Goal: Transaction & Acquisition: Purchase product/service

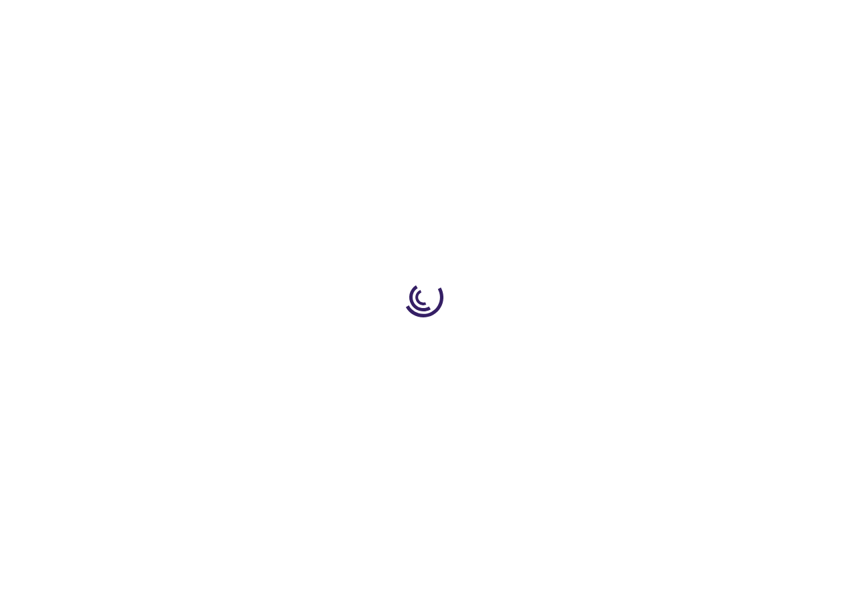
type input "0"
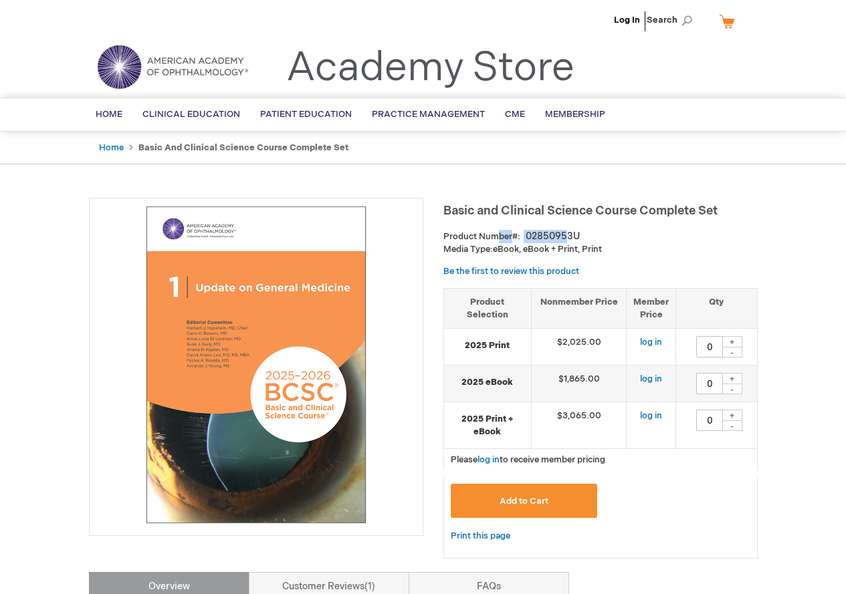
drag, startPoint x: 567, startPoint y: 236, endPoint x: 495, endPoint y: 236, distance: 71.5
click at [495, 236] on div "Product Number 02850953U" at bounding box center [600, 236] width 314 height 13
click at [495, 236] on strong "Product Number" at bounding box center [481, 236] width 77 height 11
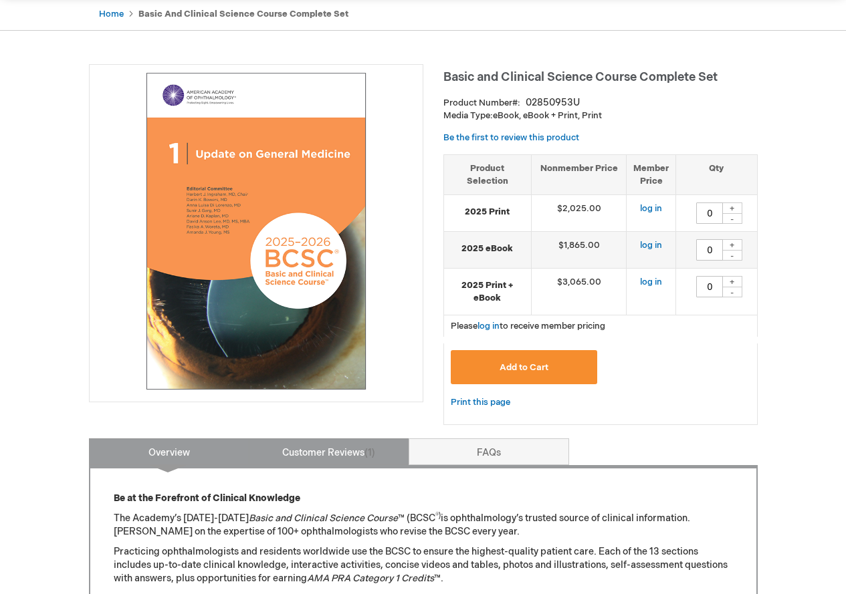
click at [362, 451] on link "Customer Reviews 1" at bounding box center [329, 452] width 160 height 27
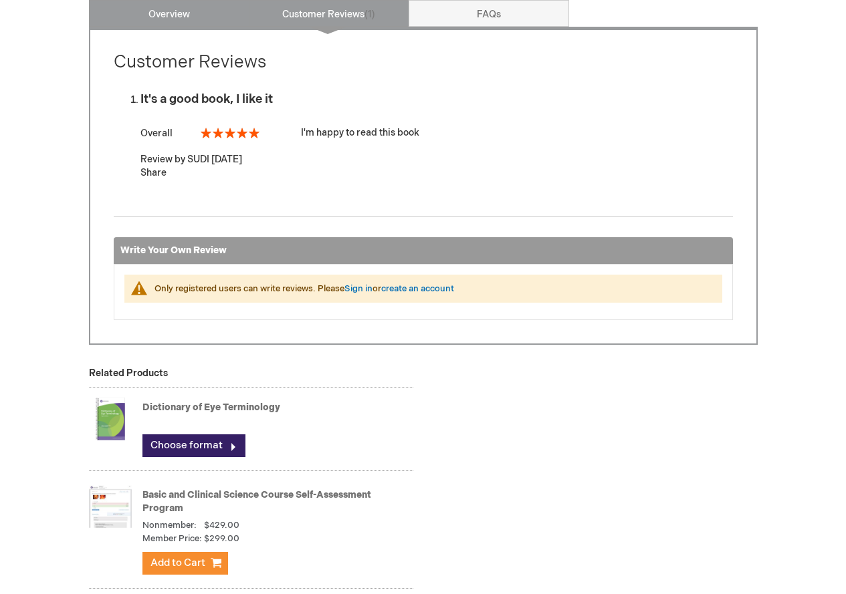
click at [199, 15] on link "Overview" at bounding box center [169, 13] width 160 height 27
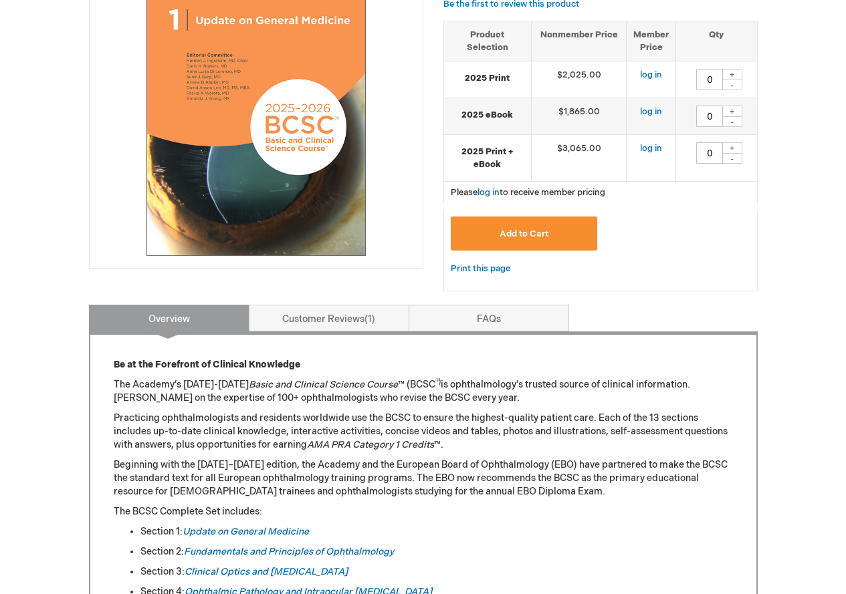
scroll to position [0, 0]
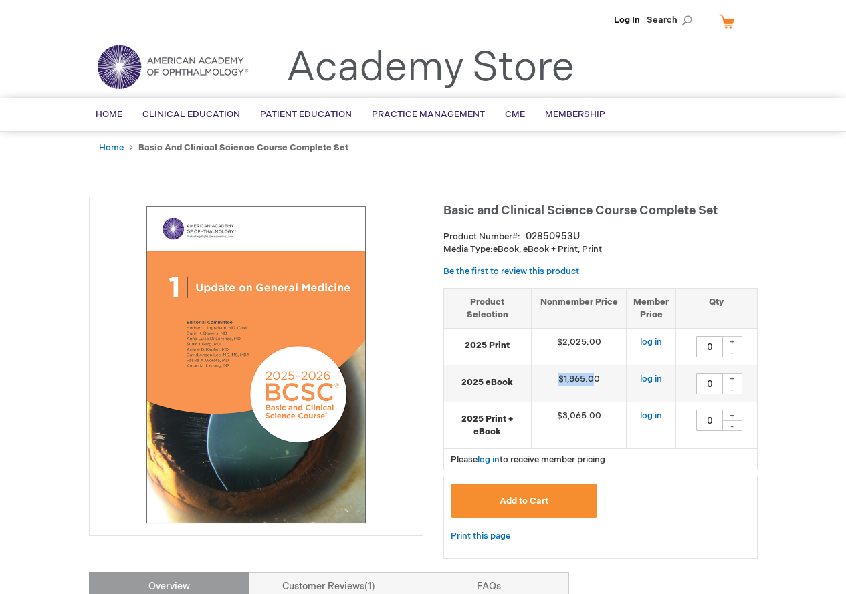
drag, startPoint x: 595, startPoint y: 376, endPoint x: 541, endPoint y: 382, distance: 53.8
click at [541, 382] on td "$1,865.00" at bounding box center [579, 384] width 96 height 37
